Goal: Task Accomplishment & Management: Use online tool/utility

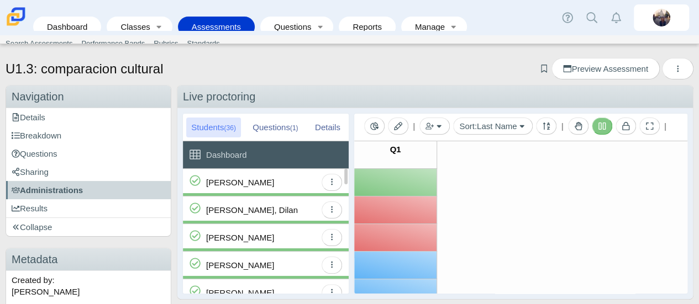
click at [258, 290] on div "Barron, Luis" at bounding box center [261, 292] width 110 height 27
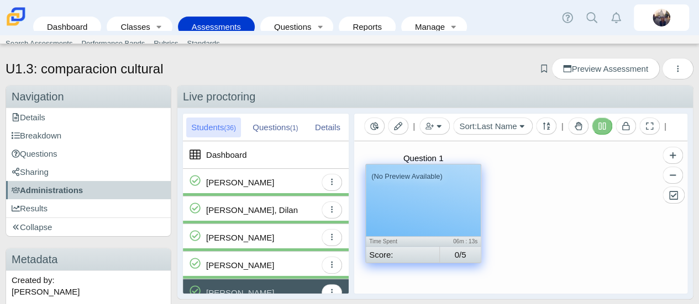
click at [400, 178] on small "(No Preview Available)" at bounding box center [406, 176] width 71 height 8
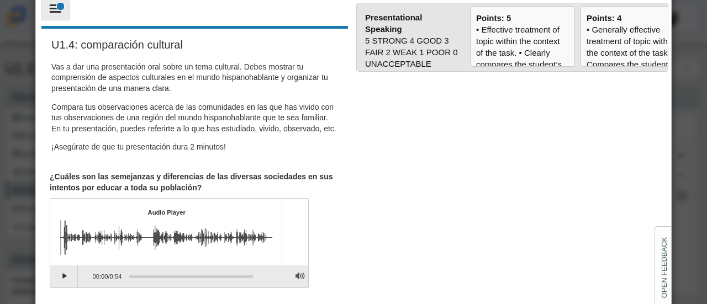
scroll to position [98, 0]
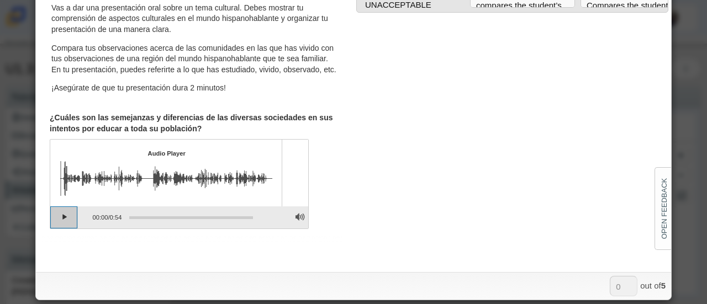
click at [59, 228] on button "Play" at bounding box center [64, 218] width 28 height 22
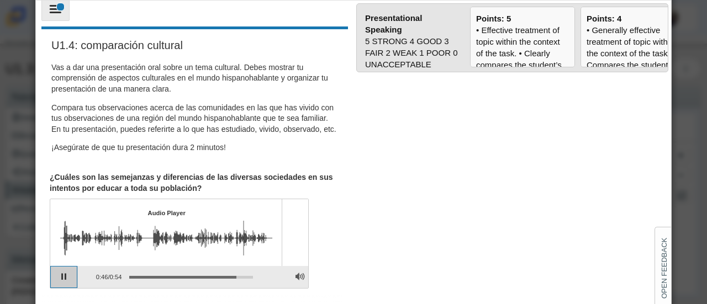
scroll to position [55, 0]
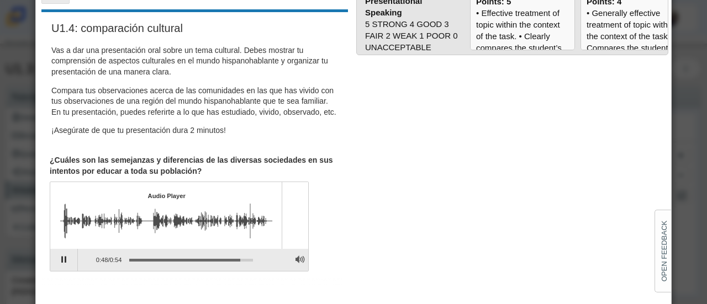
click at [76, 233] on div "Assessment items" at bounding box center [155, 221] width 191 height 35
click at [136, 261] on div "Assessment items" at bounding box center [191, 260] width 124 height 2
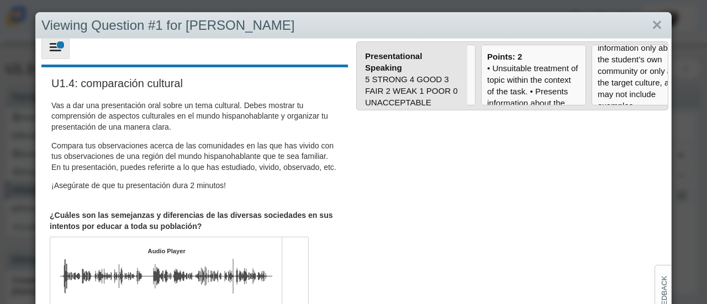
scroll to position [0, 314]
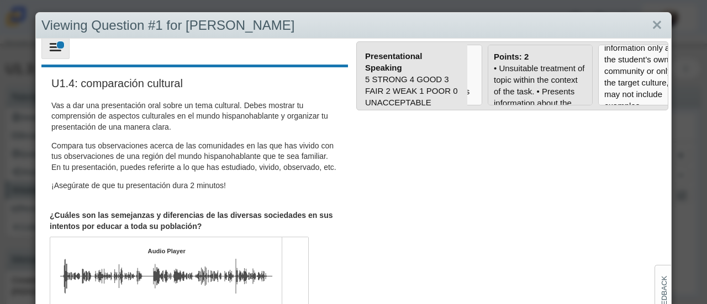
click at [547, 75] on div "• Unsuitable treatment of topic within the context of the task. • Presents info…" at bounding box center [540, 300] width 93 height 476
click at [0, 0] on input "Points: 2" at bounding box center [0, 0] width 0 height 0
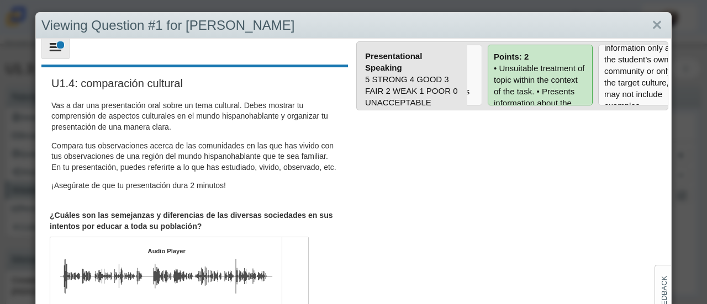
type input "2"
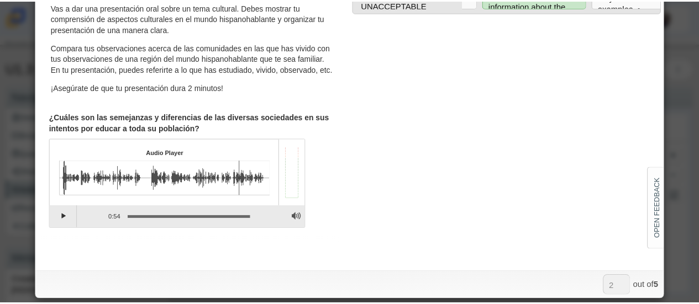
scroll to position [0, 0]
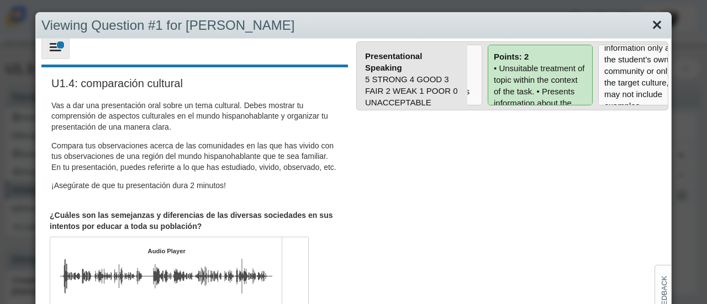
click at [650, 29] on link "Close" at bounding box center [656, 25] width 17 height 19
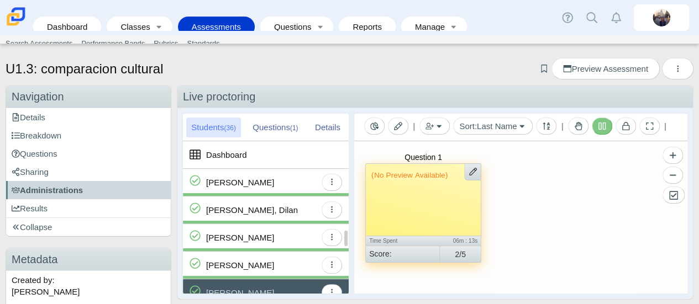
scroll to position [110, 0]
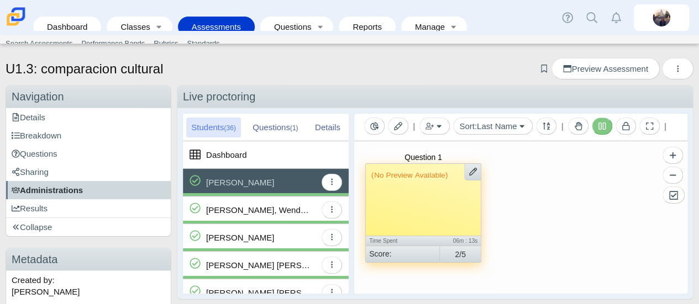
click at [89, 191] on link "Administrations" at bounding box center [88, 190] width 165 height 18
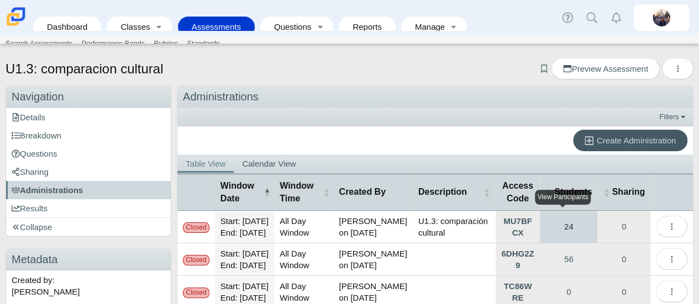
scroll to position [183, 0]
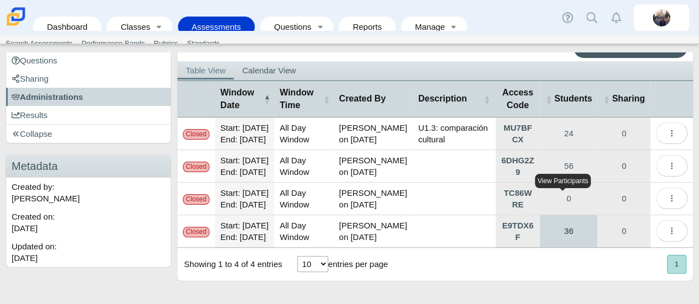
click at [563, 221] on link "36" at bounding box center [568, 231] width 57 height 32
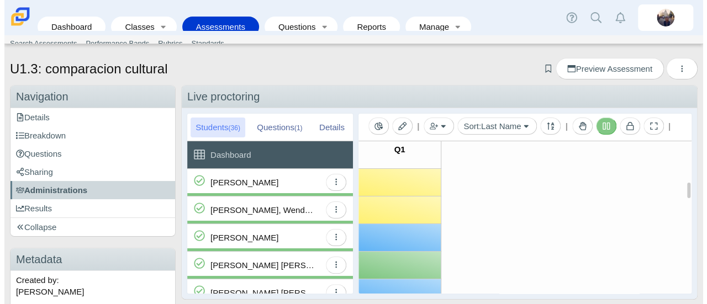
scroll to position [166, 0]
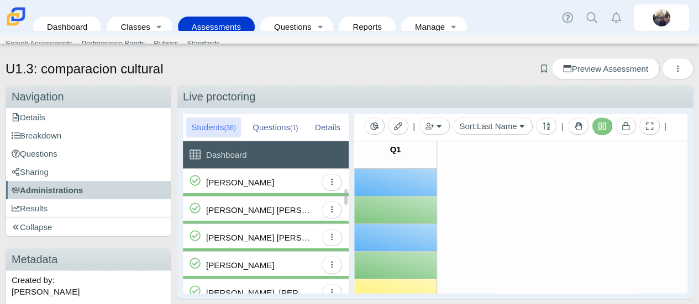
click at [302, 186] on div "Cortina-Tamayo, Alexia" at bounding box center [261, 182] width 110 height 27
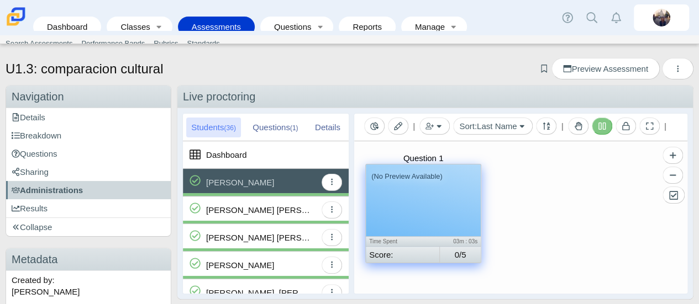
click at [412, 203] on div "(No Preview Available)" at bounding box center [423, 201] width 115 height 72
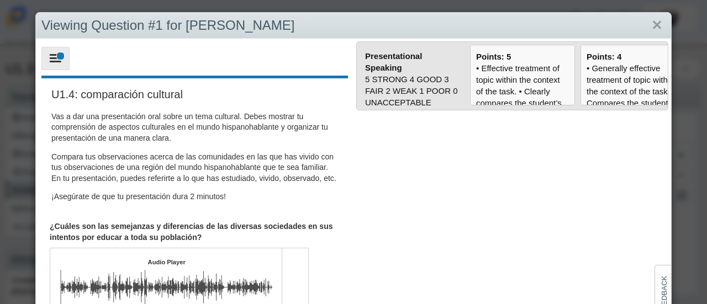
scroll to position [98, 0]
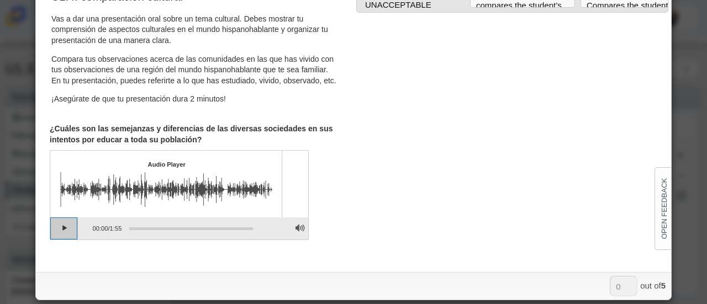
click at [54, 239] on button "Play" at bounding box center [64, 229] width 28 height 22
click at [85, 207] on div "Assessment items" at bounding box center [149, 189] width 178 height 35
click at [134, 230] on div "Assessment items" at bounding box center [191, 229] width 124 height 2
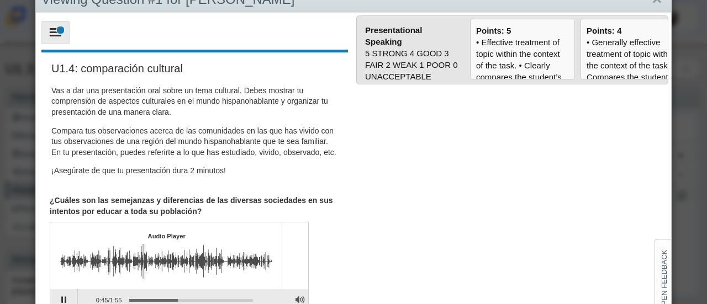
scroll to position [0, 0]
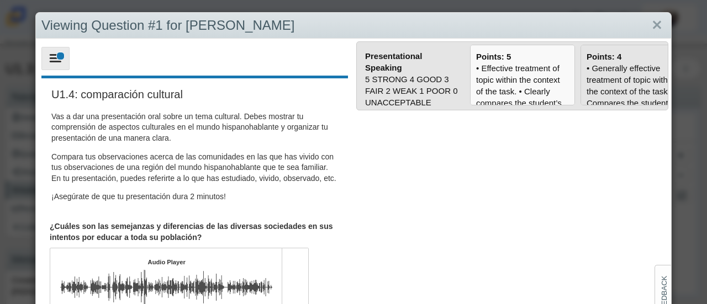
click at [609, 77] on div "• Generally effective treatment of topic within the context of the task. • Comp…" at bounding box center [633, 300] width 93 height 476
click at [0, 0] on input "Points: 4" at bounding box center [0, 0] width 0 height 0
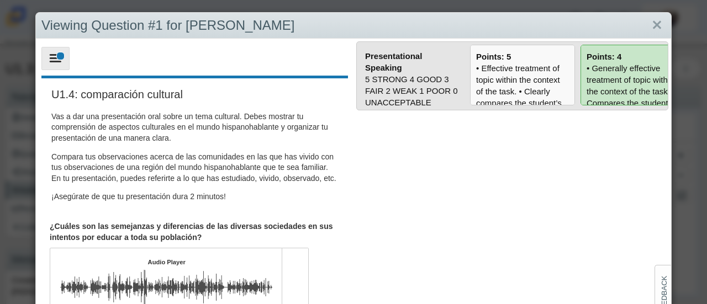
type input "4"
click at [651, 25] on link "Close" at bounding box center [656, 25] width 17 height 19
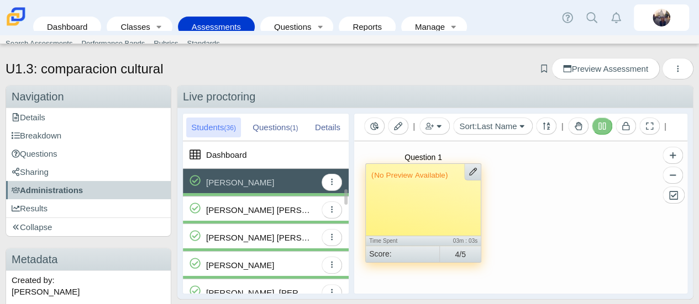
click at [294, 234] on div "Cruz Montes, Juan" at bounding box center [261, 237] width 110 height 27
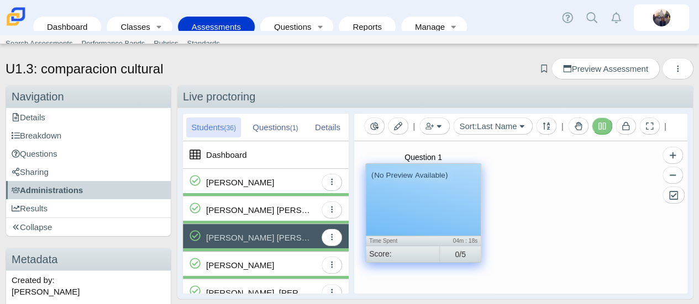
click at [397, 204] on div "(No Preview Available)" at bounding box center [423, 200] width 115 height 72
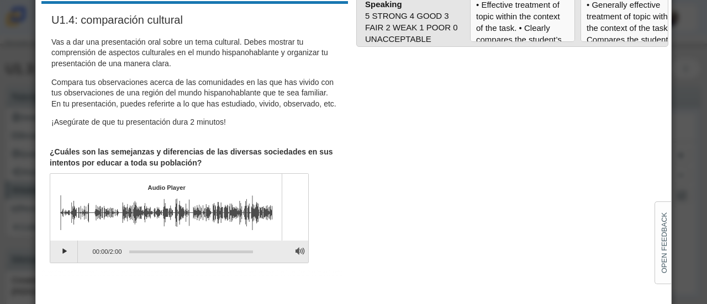
scroll to position [98, 0]
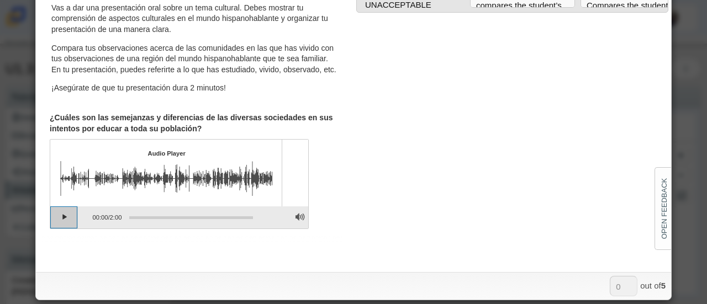
click at [68, 229] on button "Play" at bounding box center [64, 218] width 28 height 22
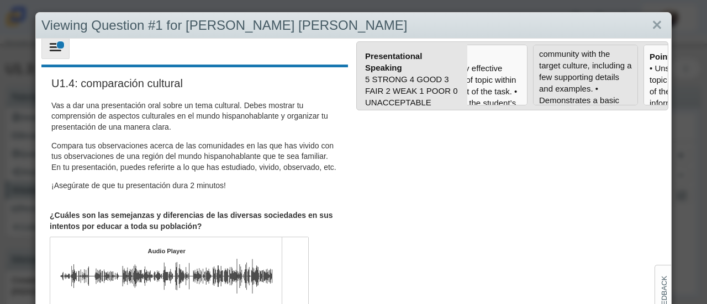
scroll to position [66, 0]
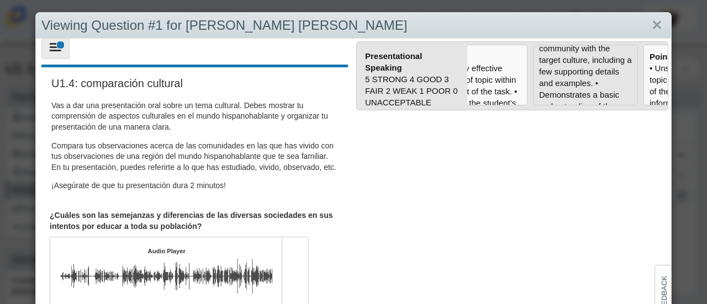
click at [606, 75] on div "• Suitable treatment of topic within the context of the task. • Compares the st…" at bounding box center [585, 216] width 93 height 441
click at [0, 0] on input "Points: 3" at bounding box center [0, 0] width 0 height 0
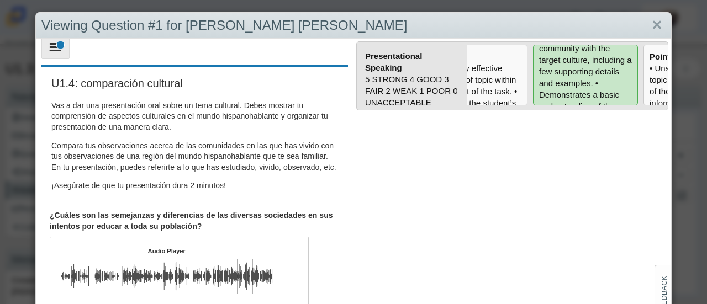
type input "3"
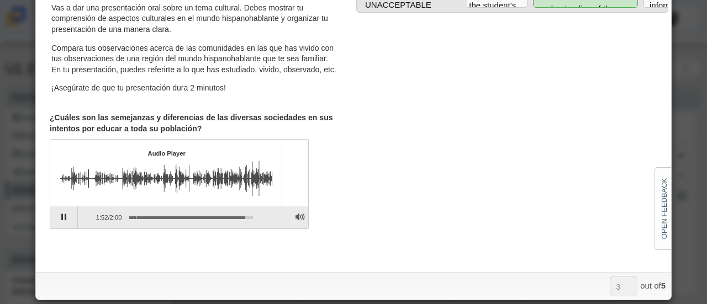
click at [135, 219] on div "Assessment items" at bounding box center [191, 218] width 124 height 2
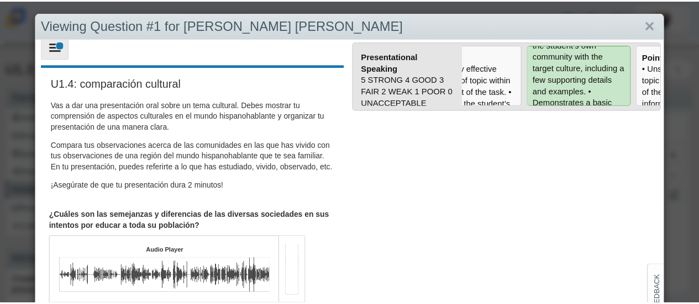
scroll to position [0, 0]
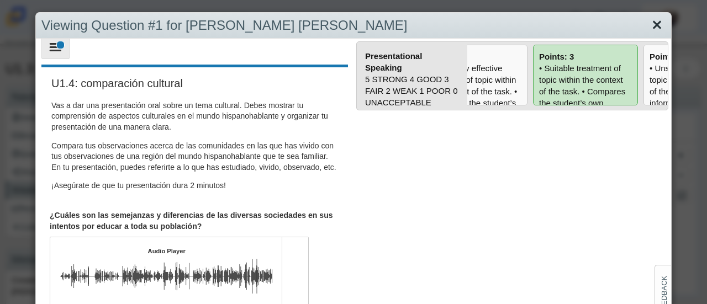
click at [652, 22] on link "Close" at bounding box center [656, 25] width 17 height 19
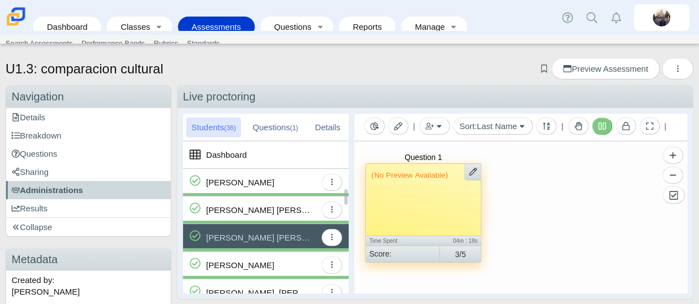
scroll to position [221, 0]
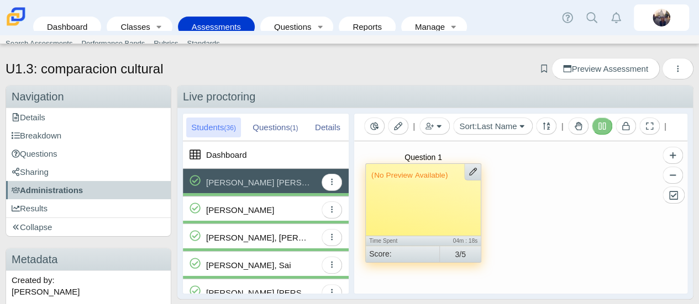
drag, startPoint x: 299, startPoint y: 130, endPoint x: 254, endPoint y: 119, distance: 46.6
click at [299, 130] on div "Questions (1)" at bounding box center [274, 128] width 55 height 20
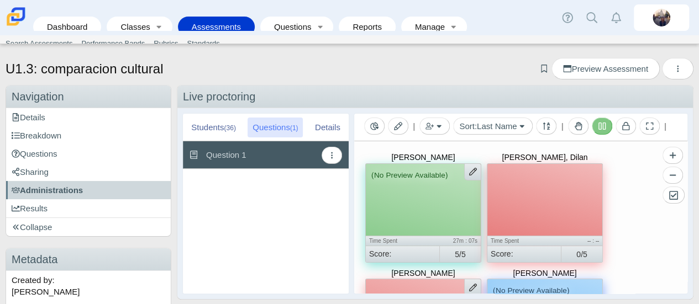
click at [221, 125] on div "Students (36)" at bounding box center [213, 128] width 55 height 20
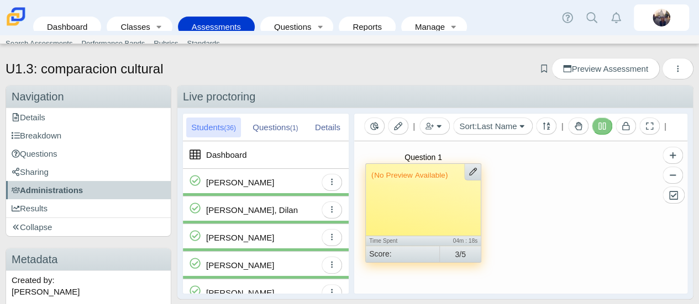
click at [278, 125] on div "Questions (1)" at bounding box center [274, 128] width 55 height 20
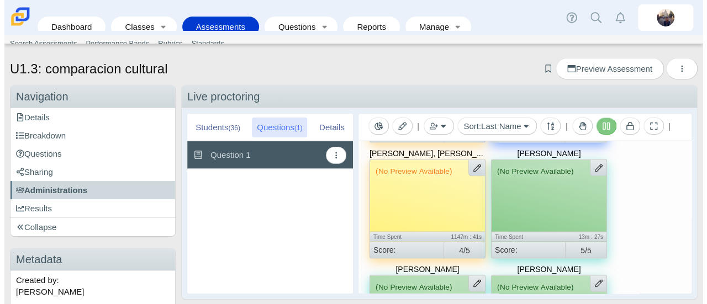
scroll to position [939, 0]
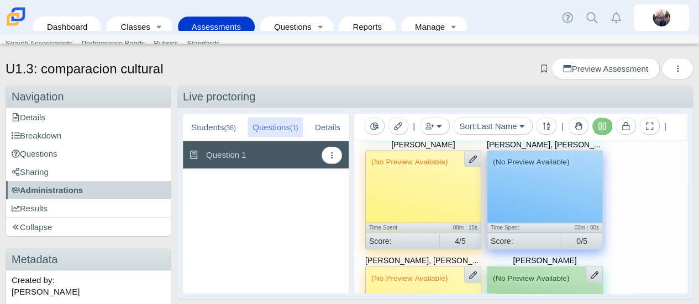
click at [541, 201] on div "(No Preview Available)" at bounding box center [544, 187] width 115 height 72
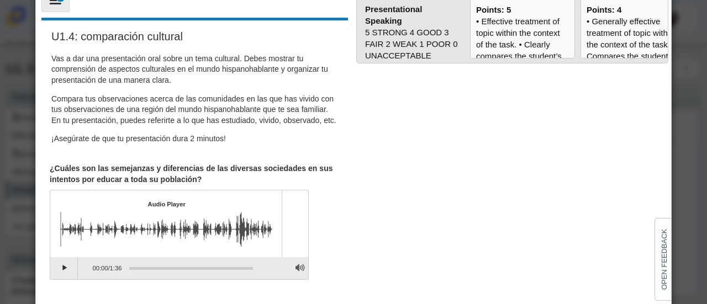
scroll to position [98, 0]
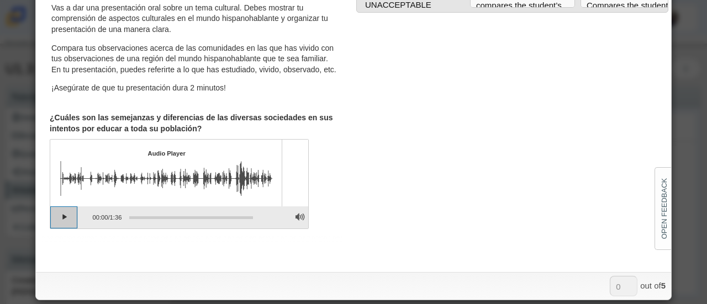
click at [59, 229] on button "Play" at bounding box center [64, 218] width 28 height 22
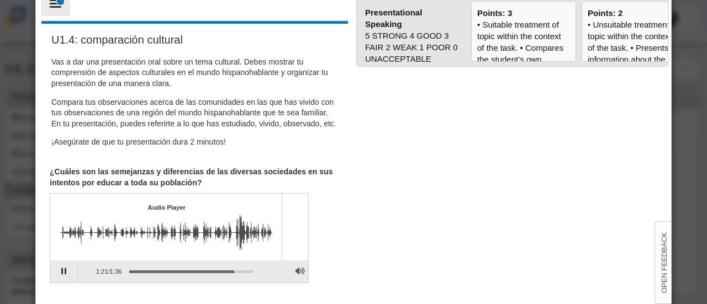
scroll to position [0, 0]
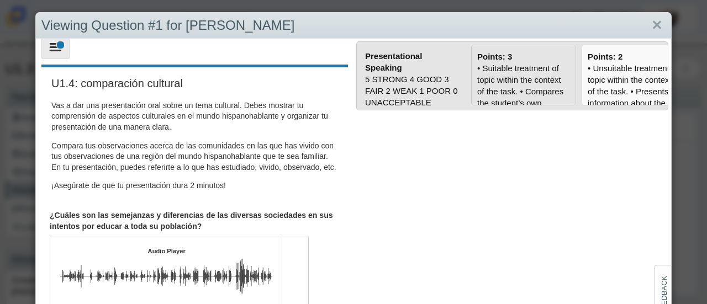
click at [537, 75] on div "• Suitable treatment of topic within the context of the task. • Compares the st…" at bounding box center [523, 282] width 93 height 441
click at [0, 0] on input "Points: 3" at bounding box center [0, 0] width 0 height 0
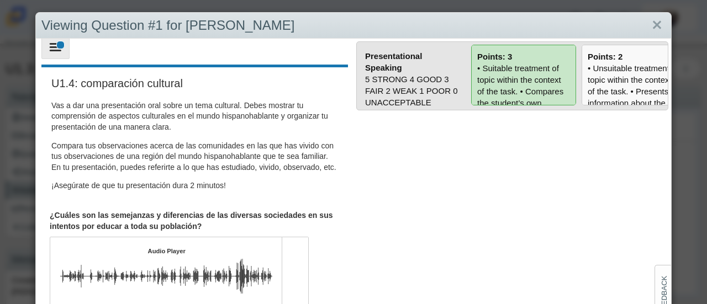
type input "3"
click at [648, 27] on link "Close" at bounding box center [656, 25] width 17 height 19
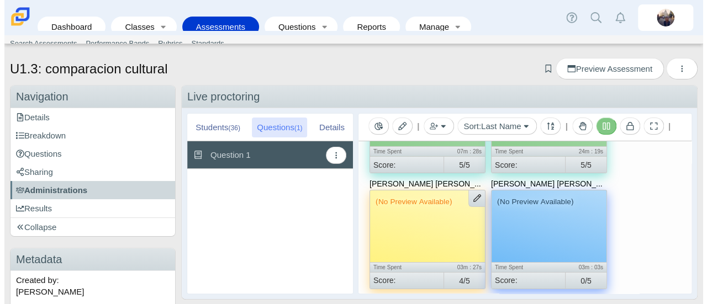
scroll to position [1942, 0]
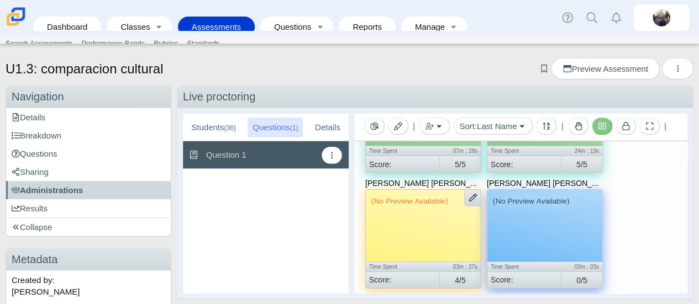
click at [548, 238] on div "(No Preview Available)" at bounding box center [544, 226] width 115 height 72
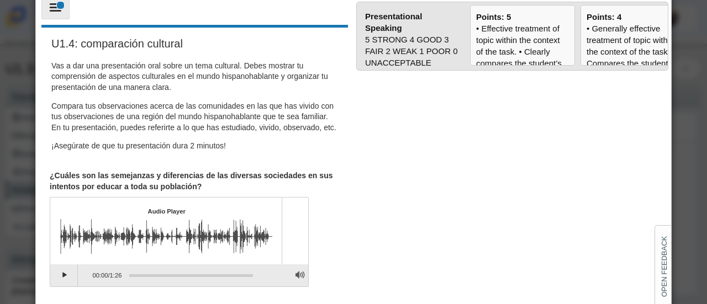
scroll to position [98, 0]
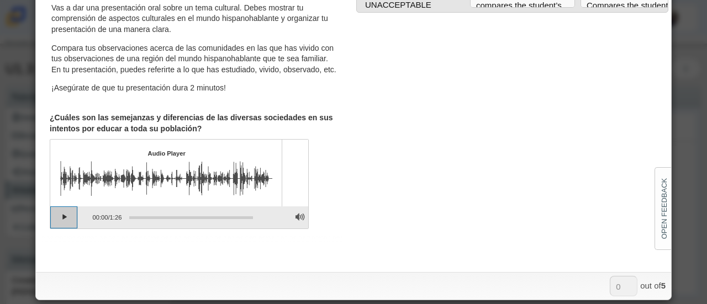
click at [63, 229] on button "Play" at bounding box center [64, 218] width 28 height 22
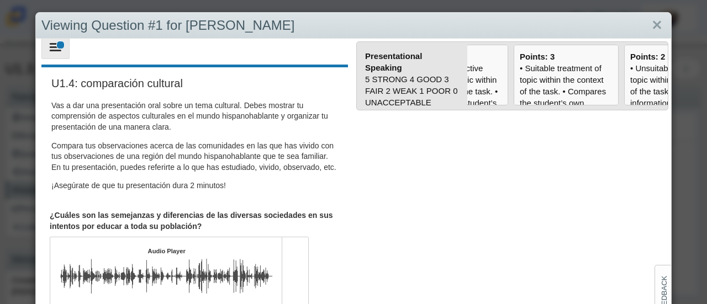
scroll to position [0, 194]
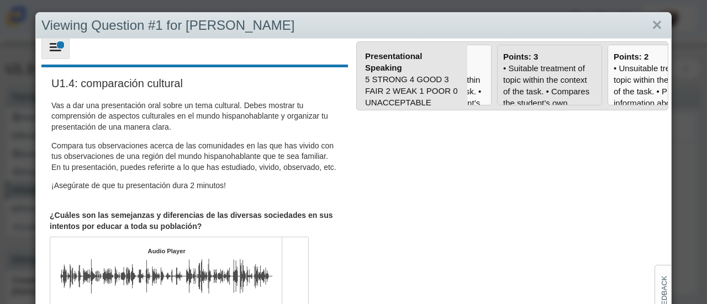
click at [538, 71] on div "• Suitable treatment of topic within the context of the task. • Compares the st…" at bounding box center [549, 282] width 93 height 441
click at [0, 0] on input "Points: 3" at bounding box center [0, 0] width 0 height 0
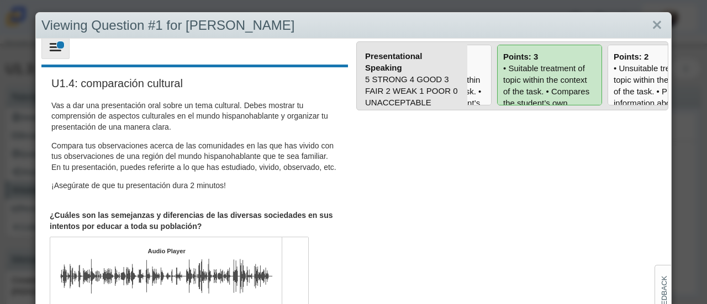
type input "3"
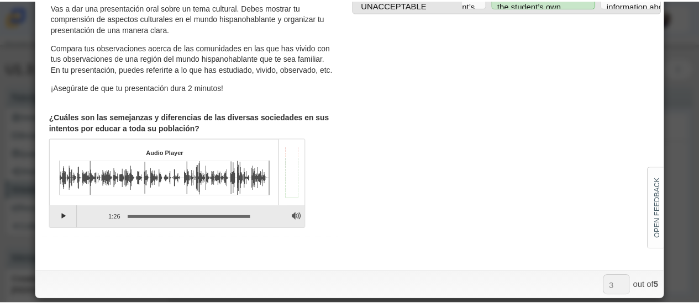
scroll to position [0, 0]
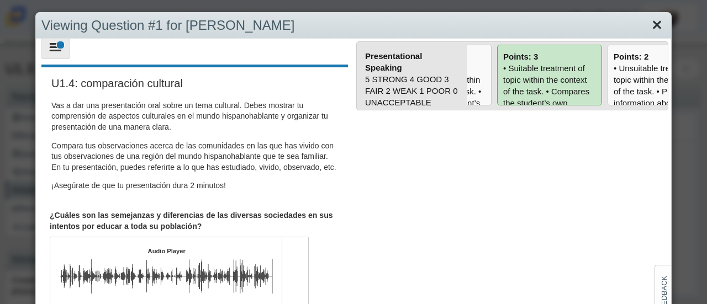
click at [653, 22] on link "Close" at bounding box center [656, 25] width 17 height 19
